Goal: Task Accomplishment & Management: Complete application form

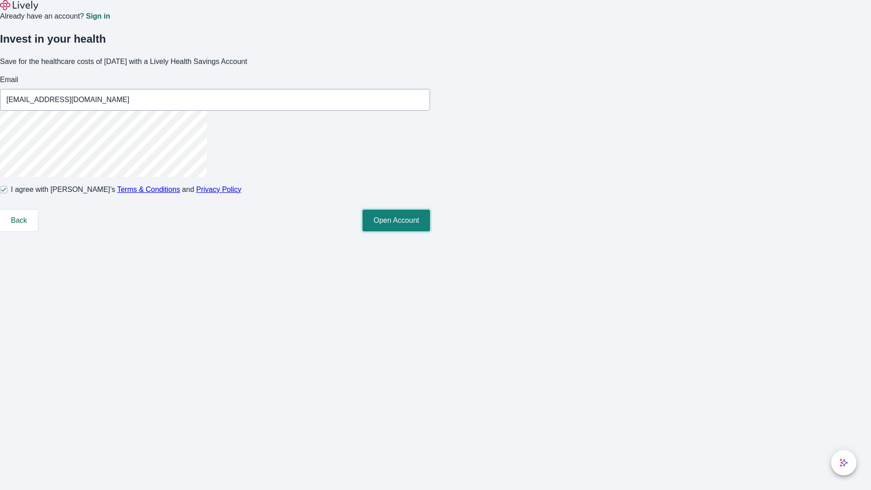
click at [430, 231] on button "Open Account" at bounding box center [397, 221] width 68 height 22
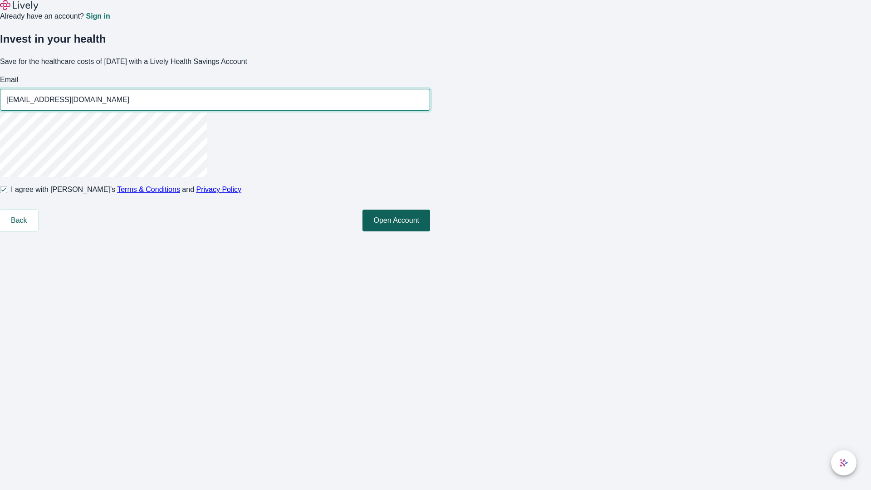
type input "[EMAIL_ADDRESS][DOMAIN_NAME]"
click at [7, 193] on input "I agree with Lively’s Terms & Conditions and Privacy Policy" at bounding box center [3, 189] width 7 height 7
checkbox input "false"
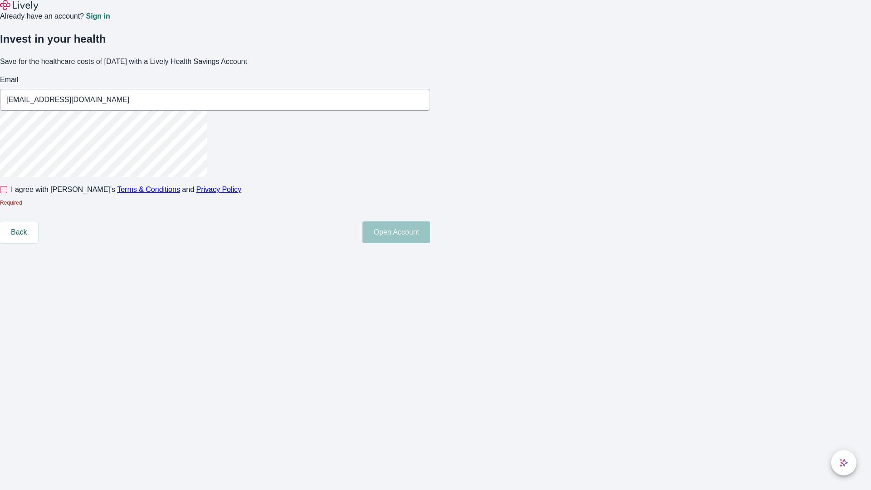
type input "[EMAIL_ADDRESS][DOMAIN_NAME]"
click at [7, 193] on input "I agree with Lively’s Terms & Conditions and Privacy Policy" at bounding box center [3, 189] width 7 height 7
checkbox input "true"
click at [430, 243] on button "Open Account" at bounding box center [397, 232] width 68 height 22
